Goal: Information Seeking & Learning: Learn about a topic

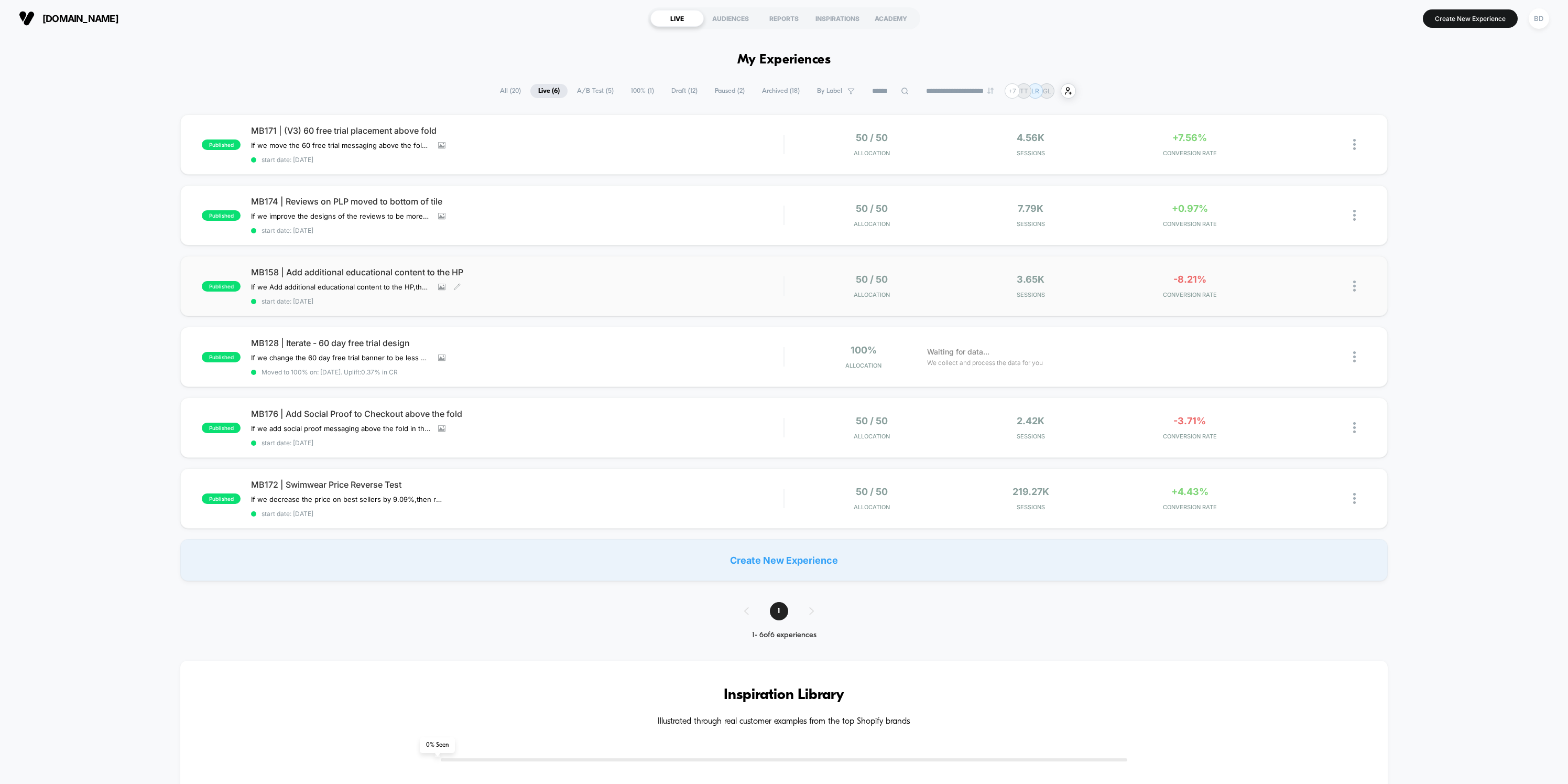
click at [328, 272] on span "MB158 | Add additional educational content to the HP" at bounding box center [517, 272] width 533 height 11
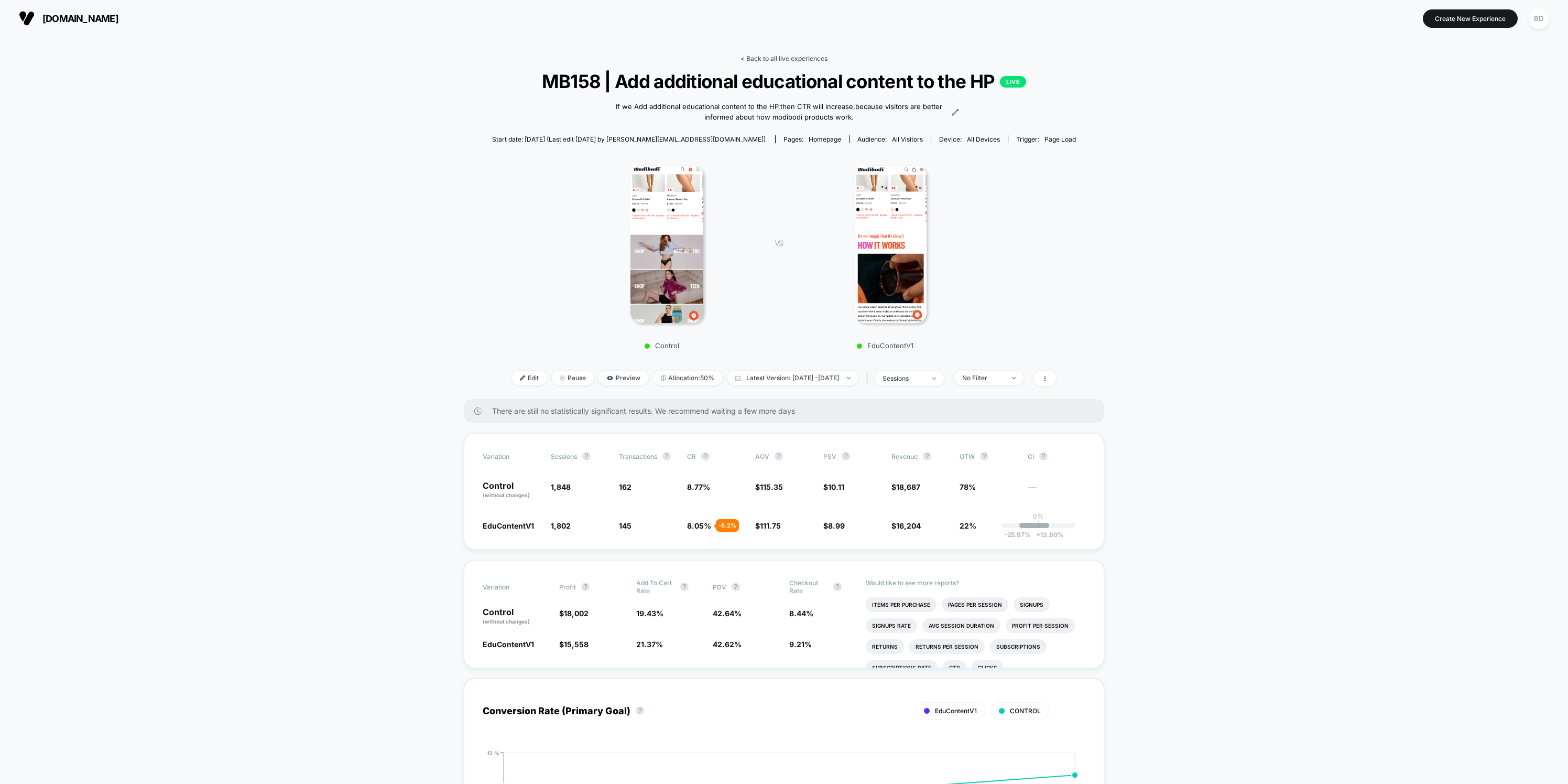
drag, startPoint x: 782, startPoint y: 50, endPoint x: 782, endPoint y: 56, distance: 6.0
click at [782, 56] on link "< Back to all live experiences" at bounding box center [784, 58] width 87 height 8
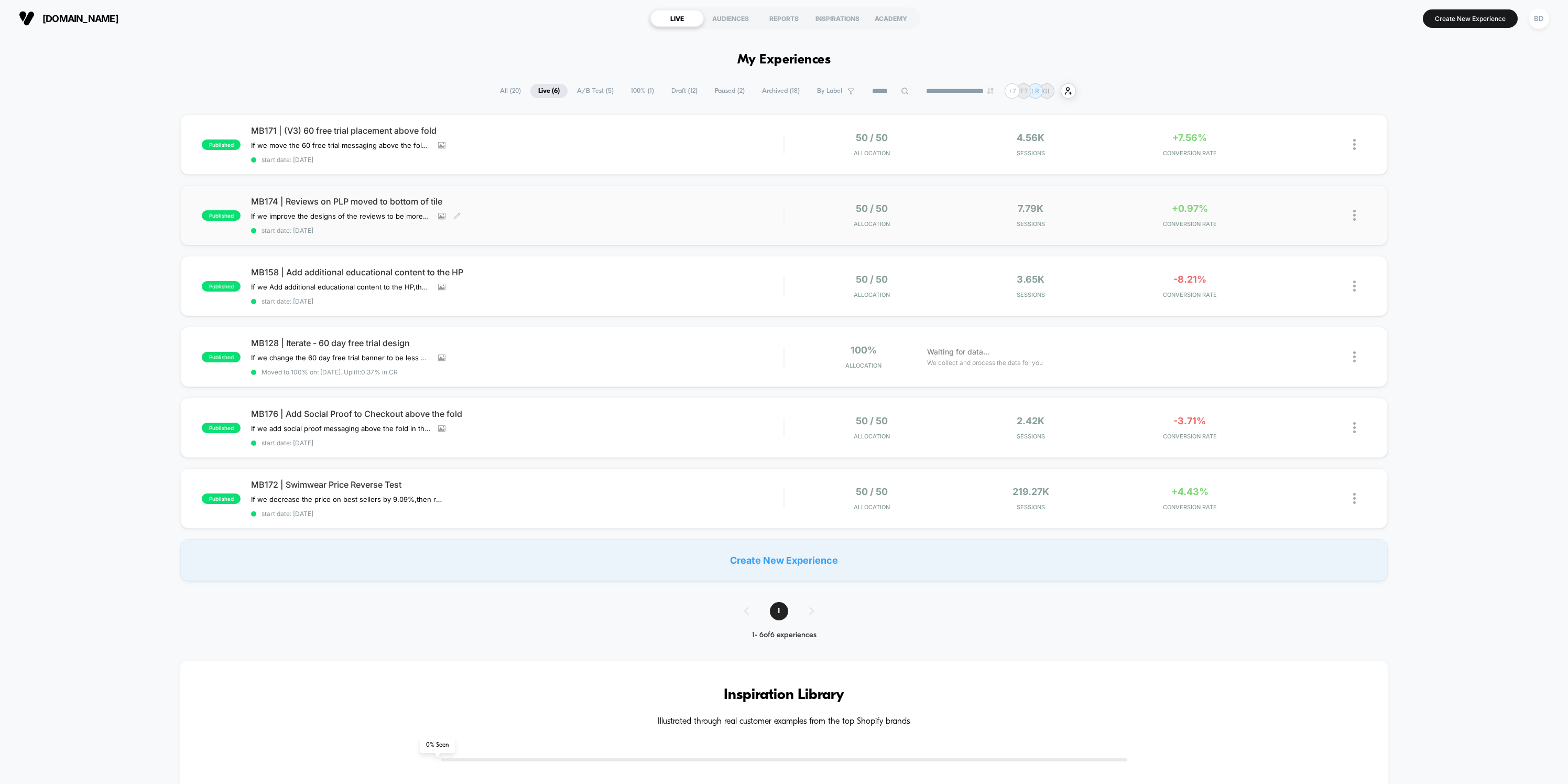
click at [401, 198] on span "MB174 | Reviews on PLP moved to bottom of tile" at bounding box center [517, 201] width 533 height 11
click at [380, 128] on span "MB171 | (V3) 60 free trial placement above fold" at bounding box center [517, 131] width 533 height 11
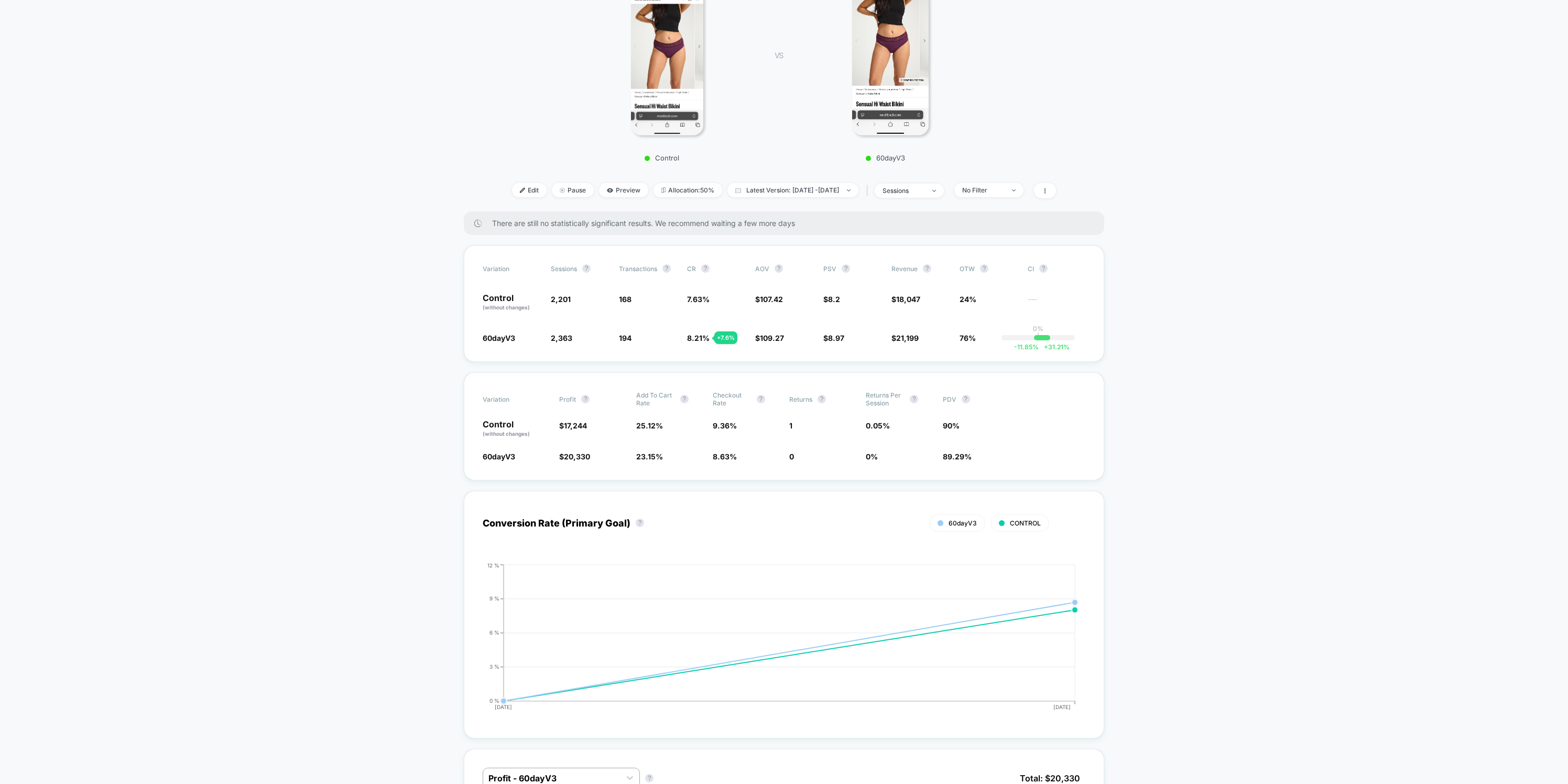
scroll to position [244, 0]
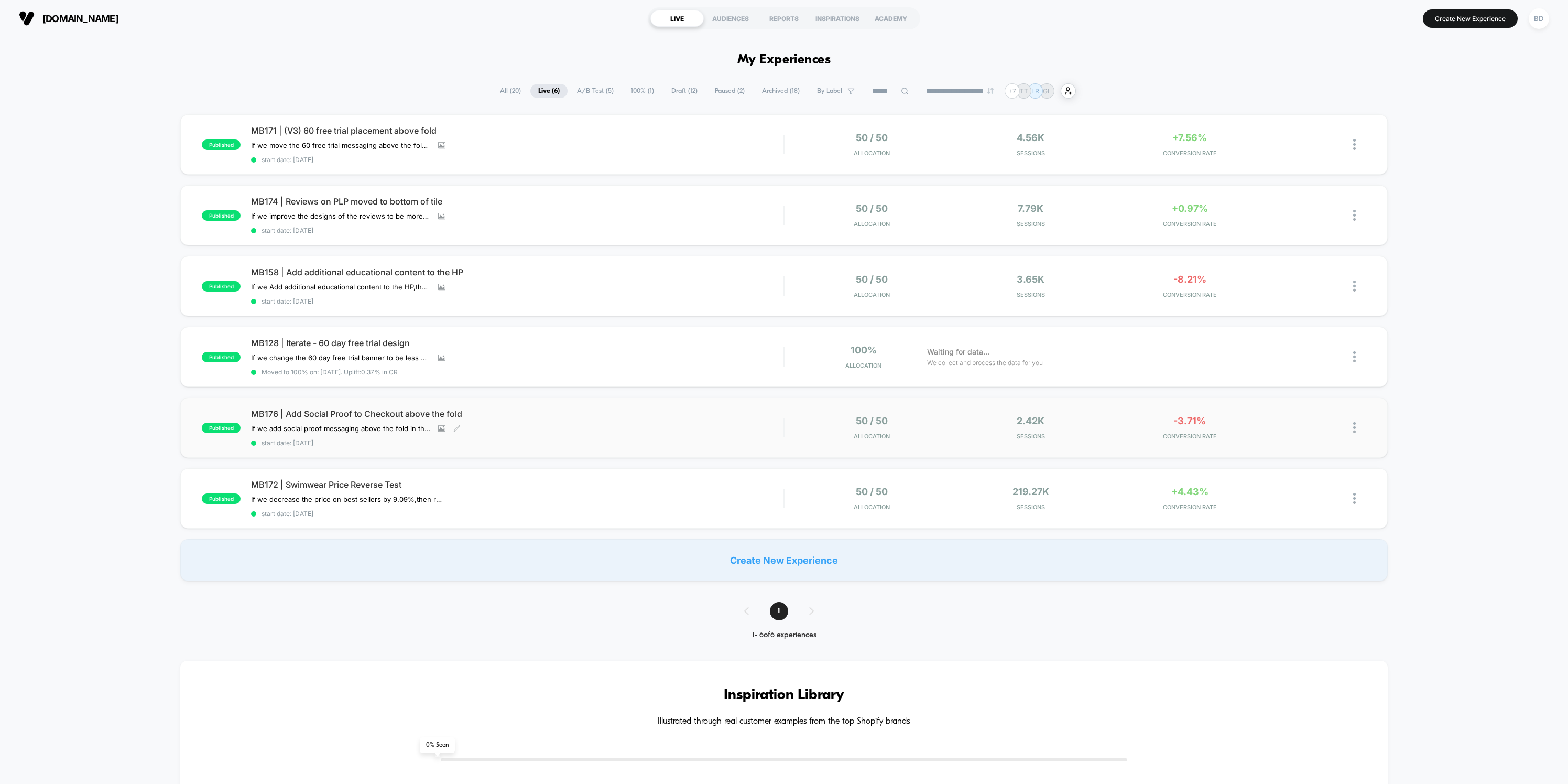
click at [353, 410] on span "MB176 | Add Social Proof to Checkout above the fold" at bounding box center [517, 414] width 533 height 11
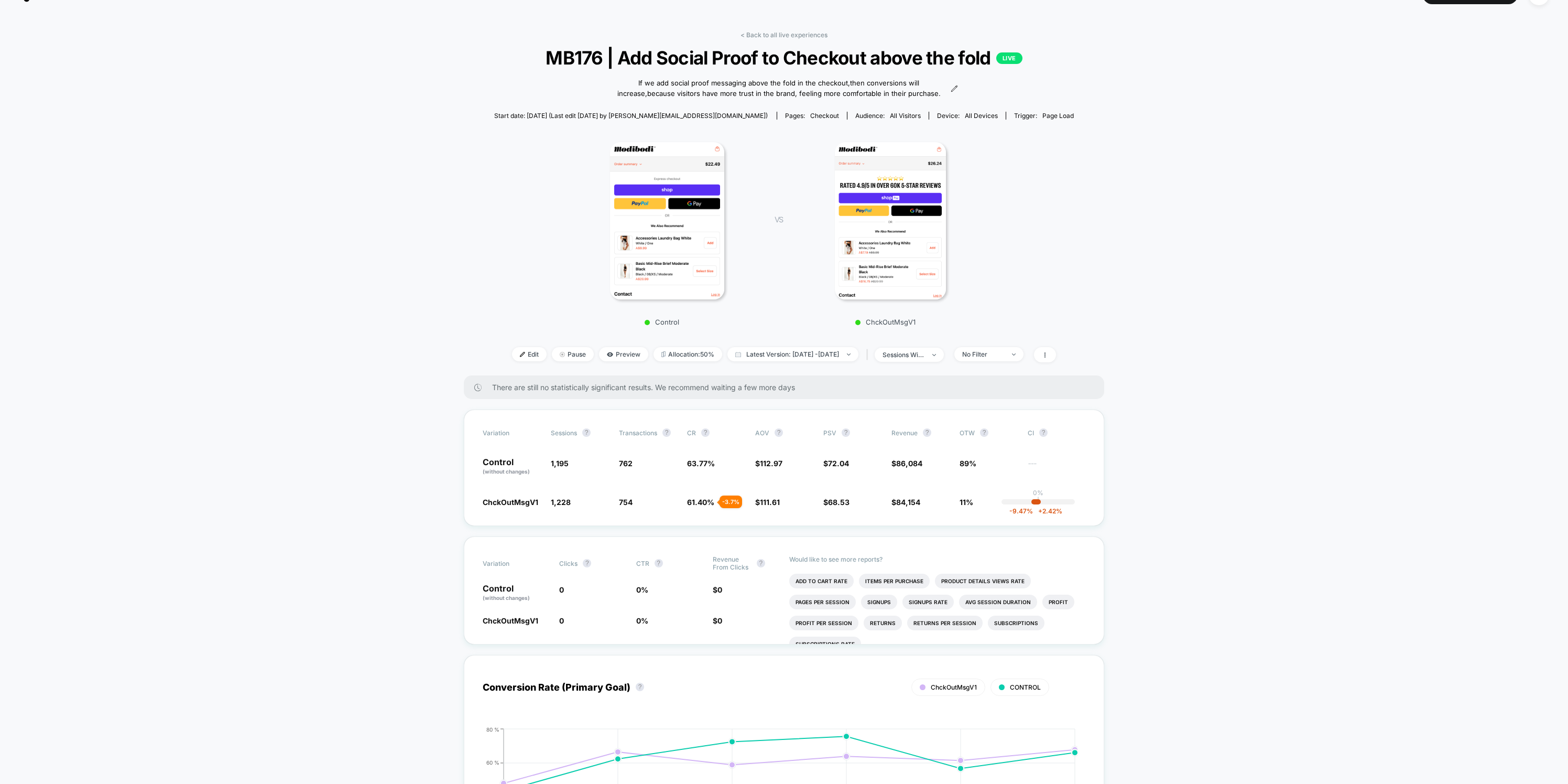
scroll to position [23, 0]
